Goal: Task Accomplishment & Management: Use online tool/utility

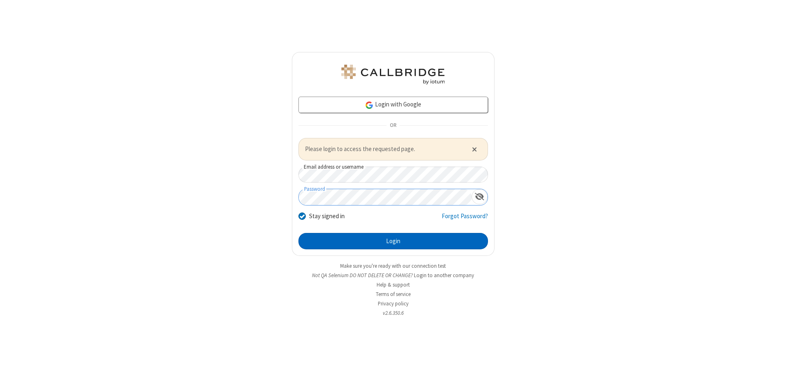
click at [393, 241] on button "Login" at bounding box center [393, 241] width 190 height 16
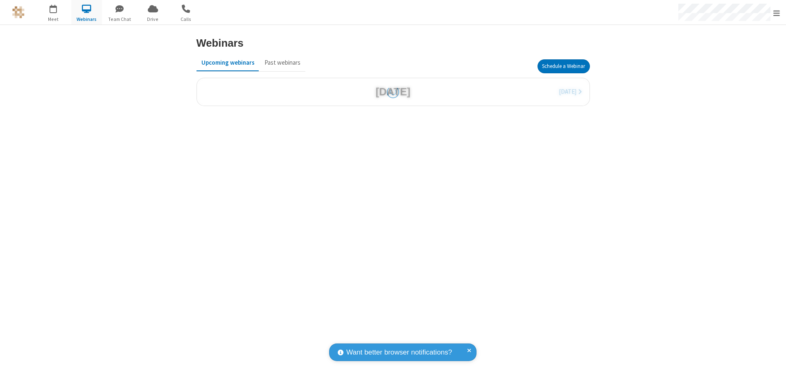
click at [563, 66] on button "Schedule a Webinar" at bounding box center [563, 66] width 52 height 14
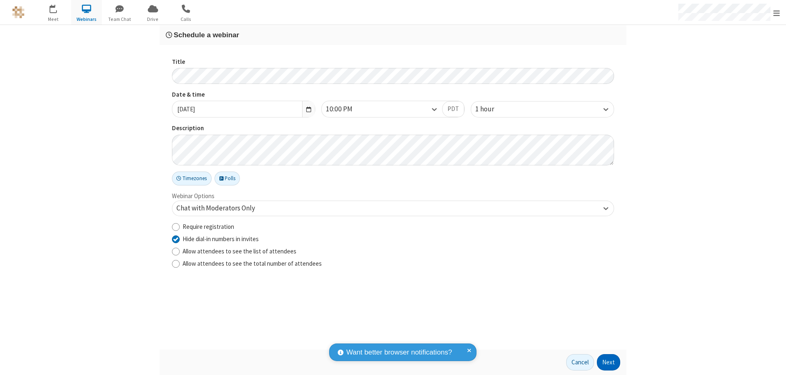
click at [609, 362] on button "Next" at bounding box center [608, 362] width 23 height 16
